Goal: Check status: Check status

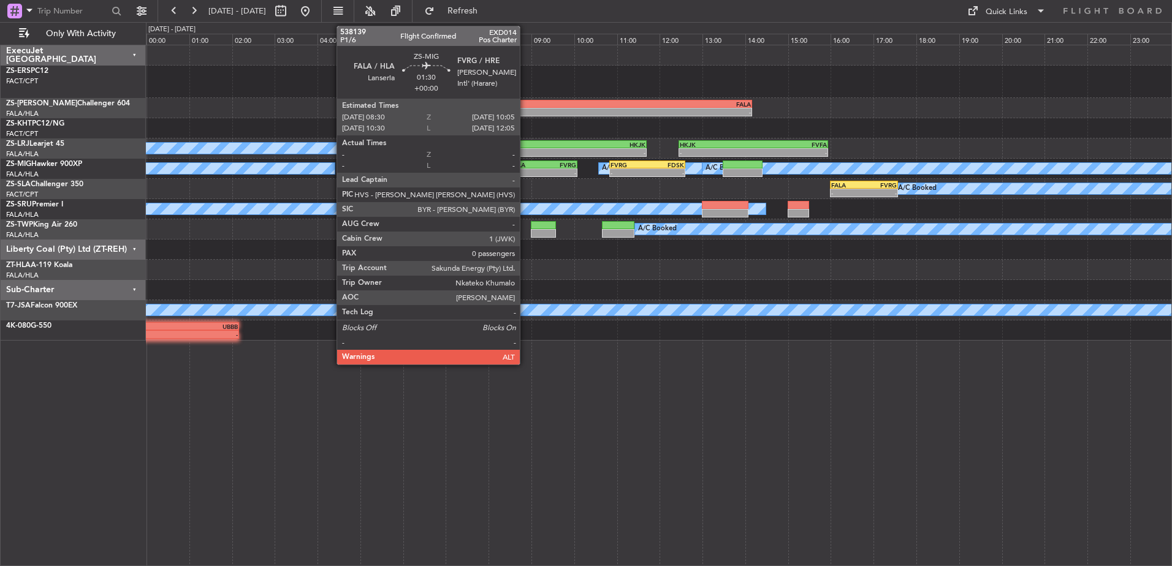
click at [525, 169] on div "-" at bounding box center [527, 172] width 32 height 7
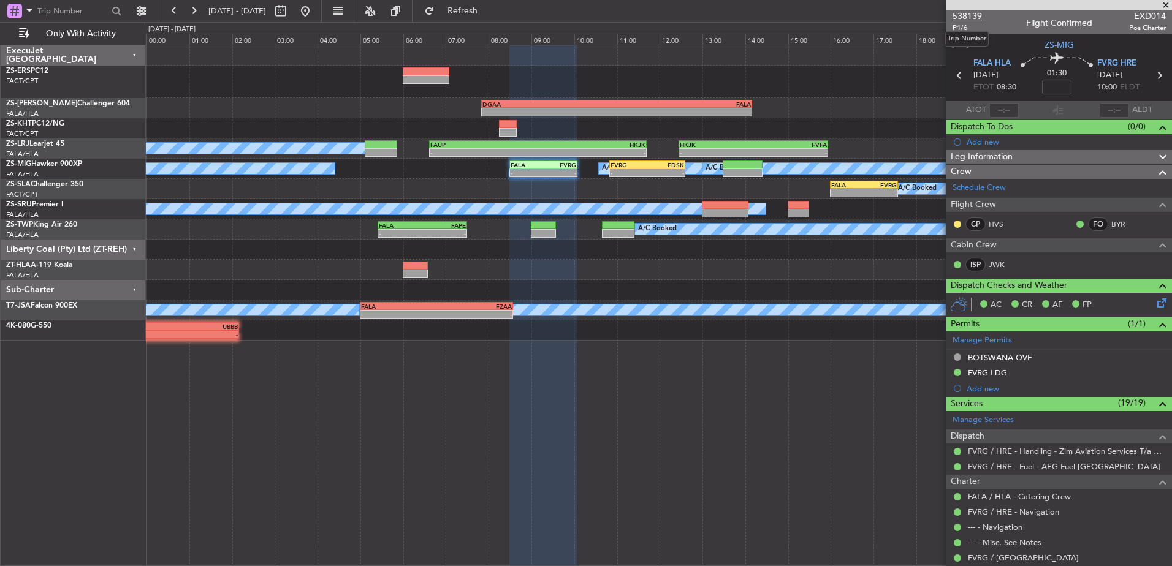
click at [964, 13] on span "538139" at bounding box center [966, 16] width 29 height 13
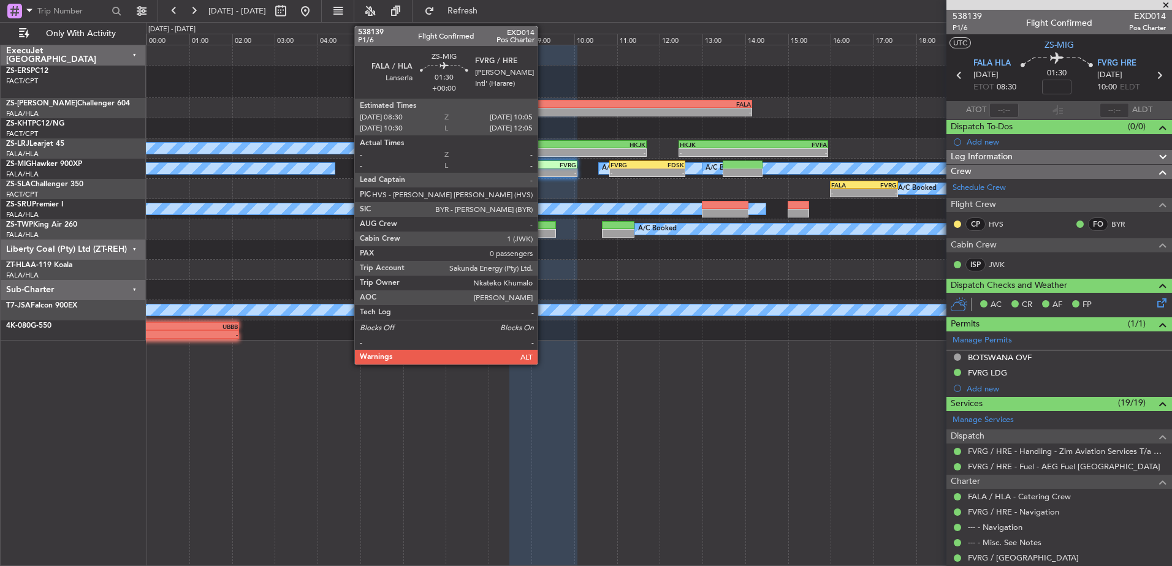
click at [544, 171] on div "-" at bounding box center [560, 172] width 32 height 7
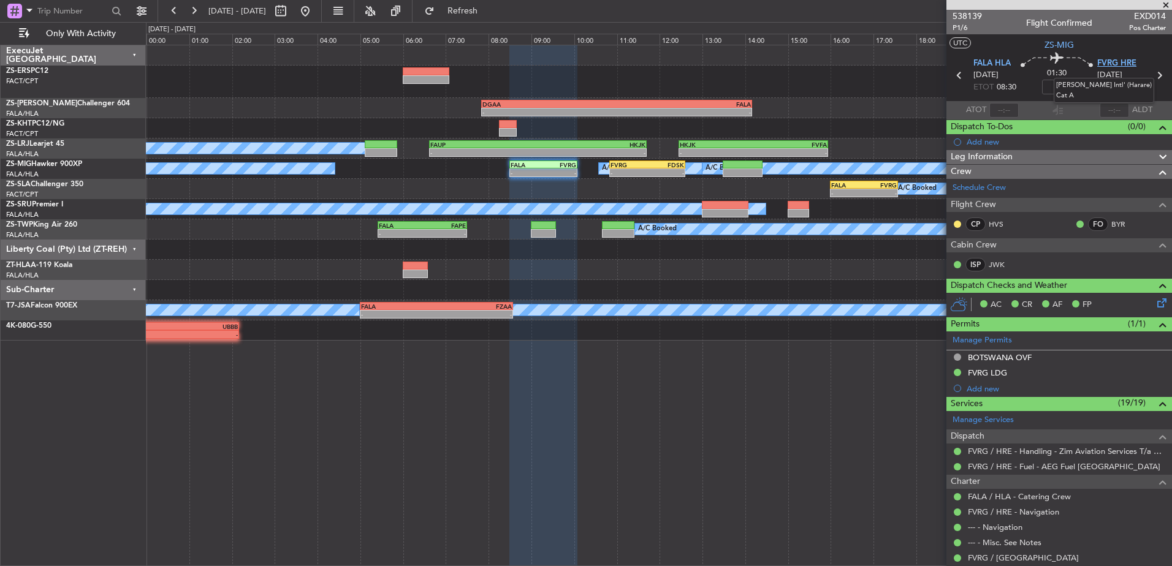
click at [1123, 62] on span "FVRG HRE" at bounding box center [1116, 64] width 39 height 12
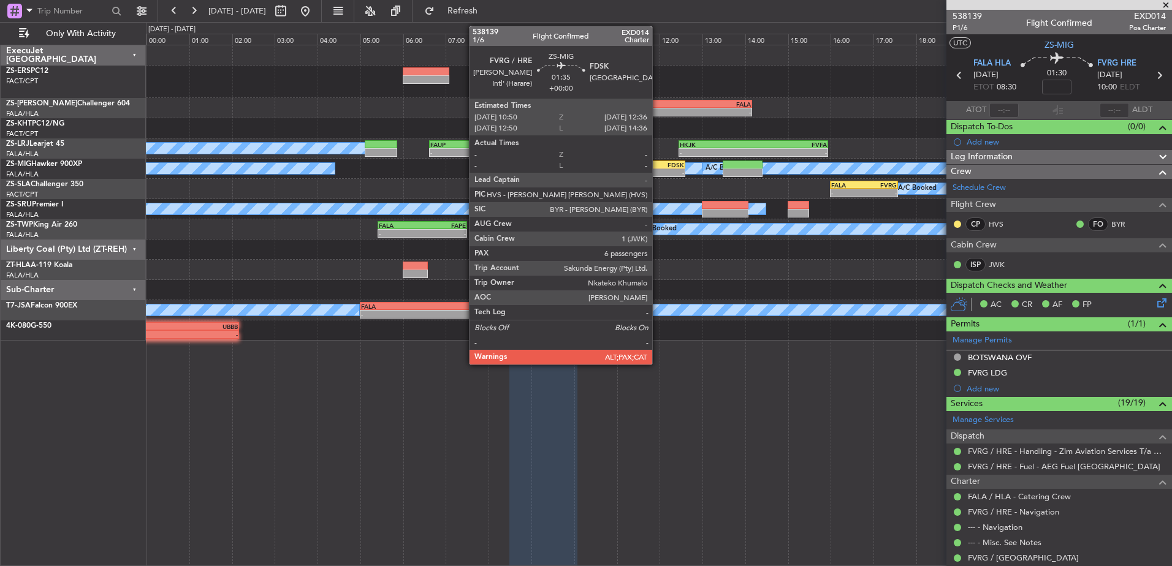
click at [658, 167] on div "FDSK" at bounding box center [665, 164] width 37 height 7
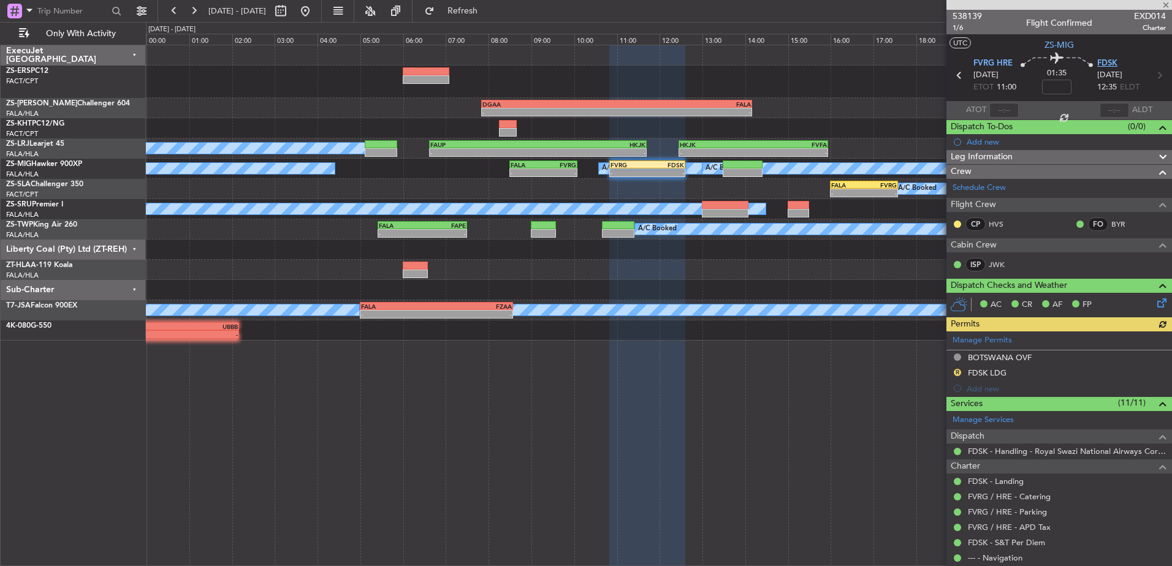
click at [1103, 63] on span "FDSK" at bounding box center [1107, 64] width 20 height 12
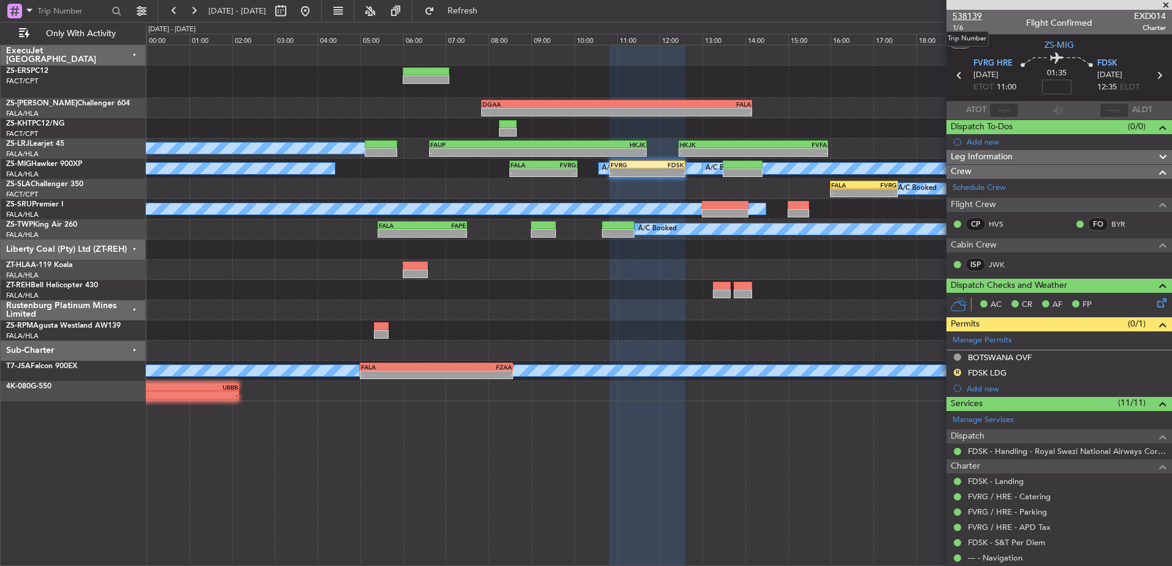
click at [970, 14] on span "538139" at bounding box center [966, 16] width 29 height 13
click at [974, 12] on span "538139" at bounding box center [966, 16] width 29 height 13
click at [1168, 3] on span at bounding box center [1166, 5] width 12 height 11
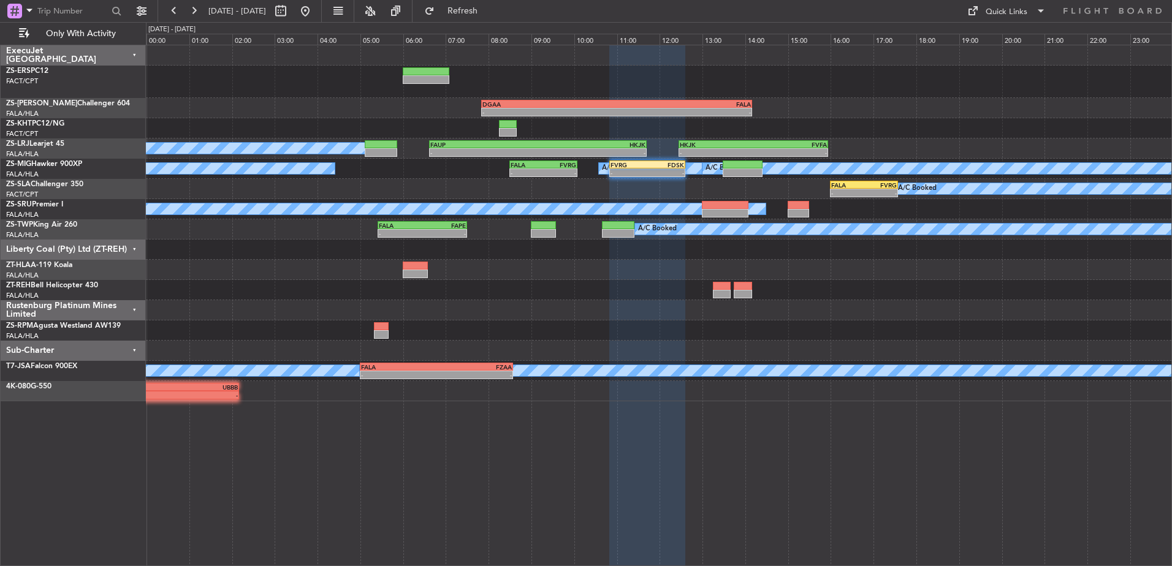
type input "0"
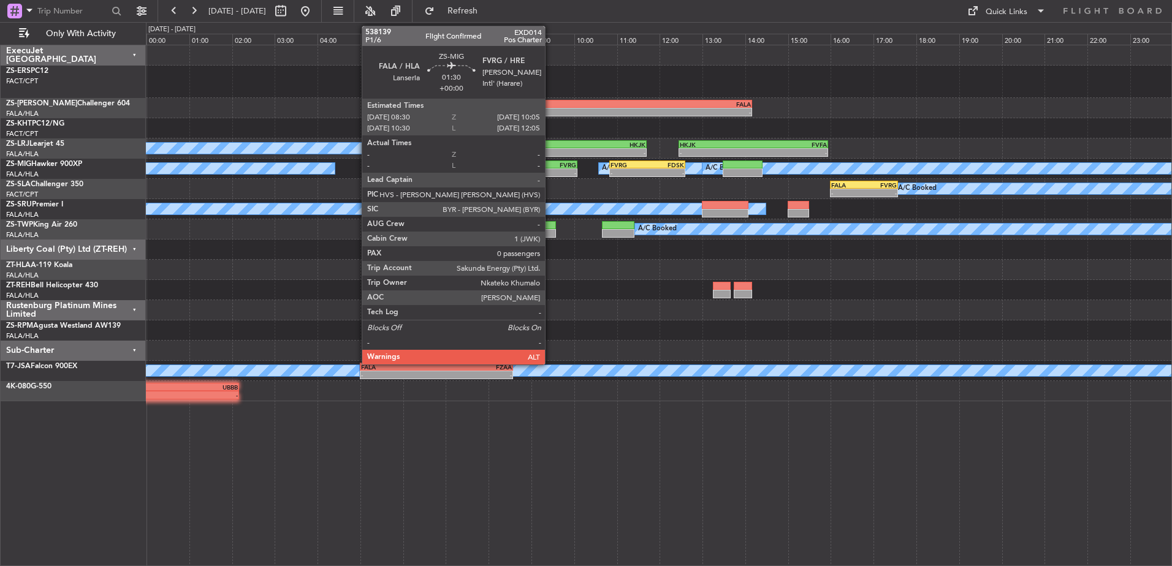
click at [550, 169] on div "- -" at bounding box center [543, 173] width 68 height 9
